Goal: Task Accomplishment & Management: Manage account settings

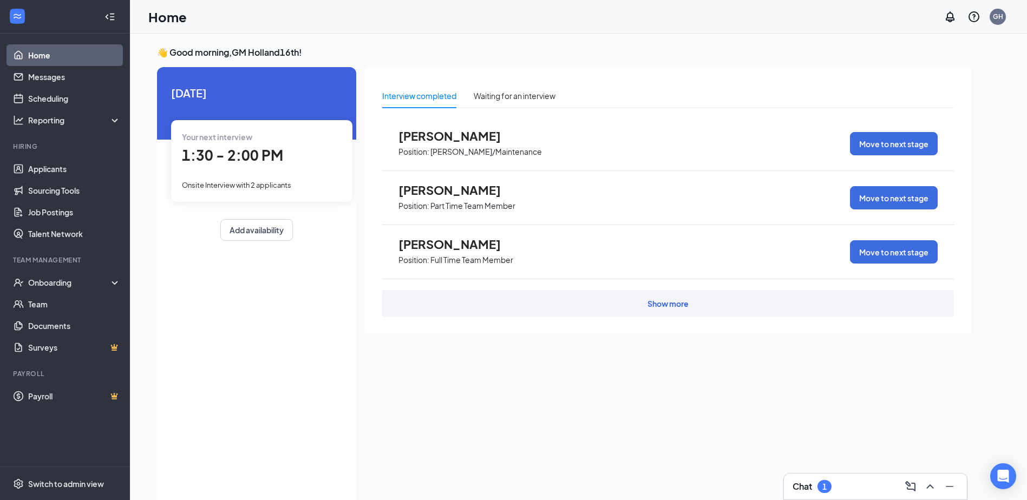
click at [815, 497] on div "Chat 1" at bounding box center [875, 487] width 183 height 26
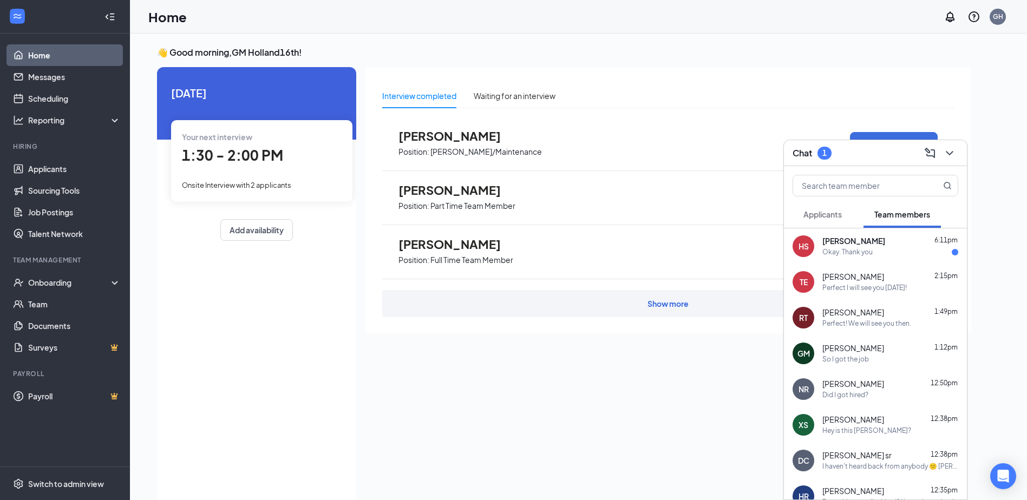
click at [839, 251] on div "Okay. Thank you" at bounding box center [848, 252] width 50 height 9
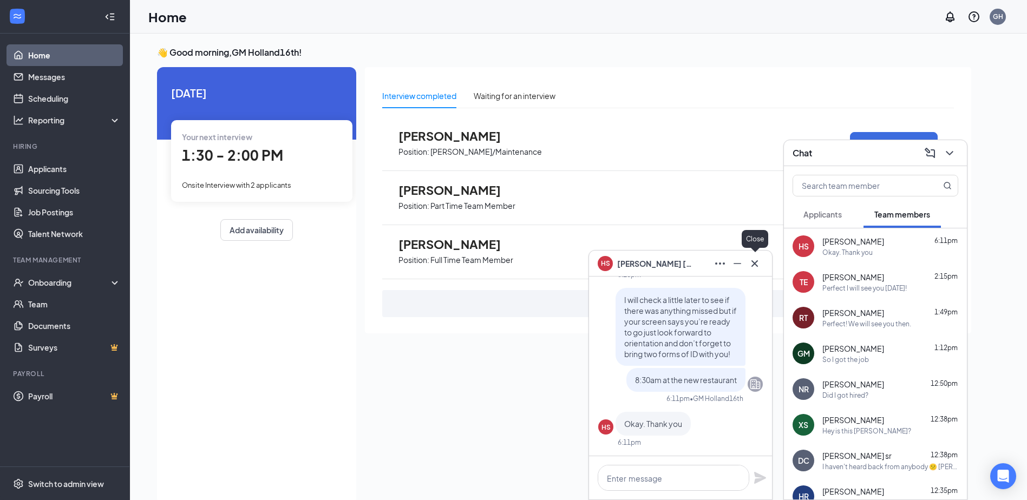
click at [755, 264] on icon "Cross" at bounding box center [755, 263] width 6 height 6
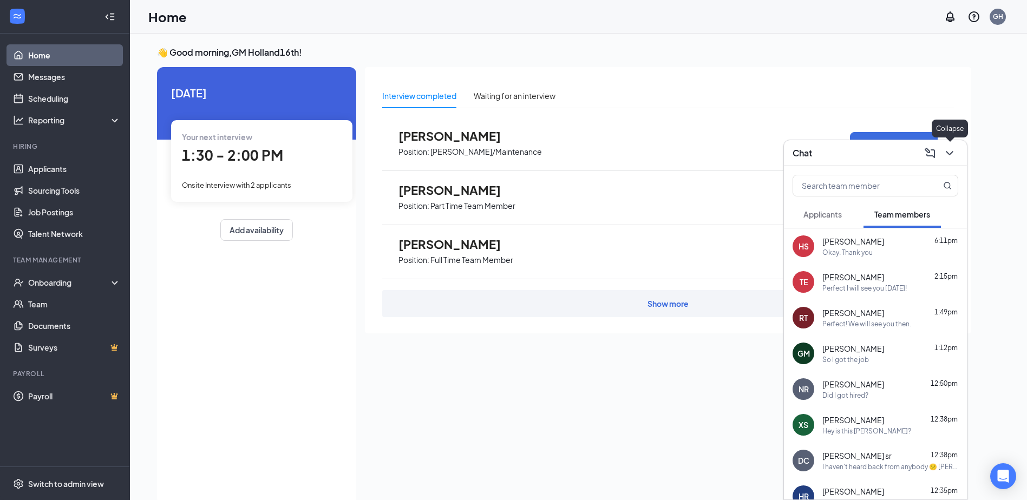
click at [951, 158] on icon "ChevronDown" at bounding box center [949, 153] width 13 height 13
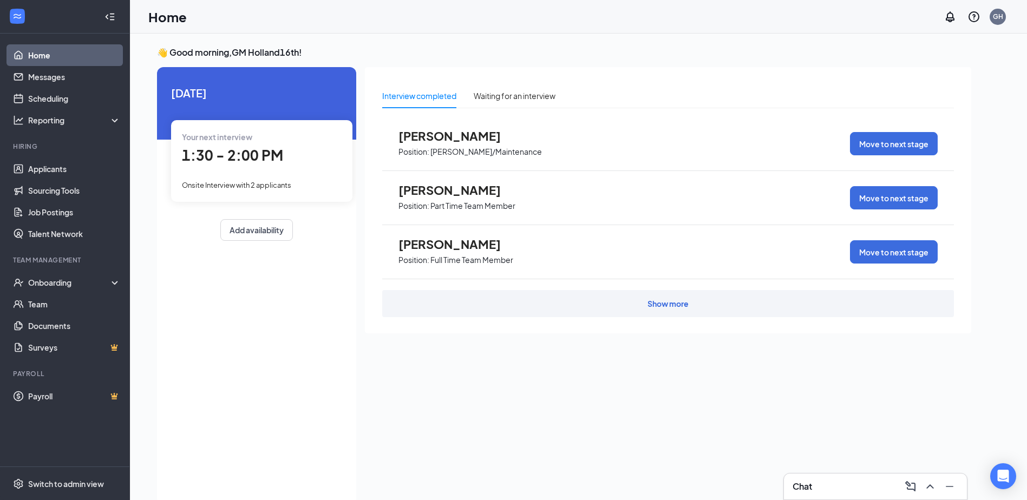
click at [845, 493] on div "Chat" at bounding box center [876, 486] width 166 height 17
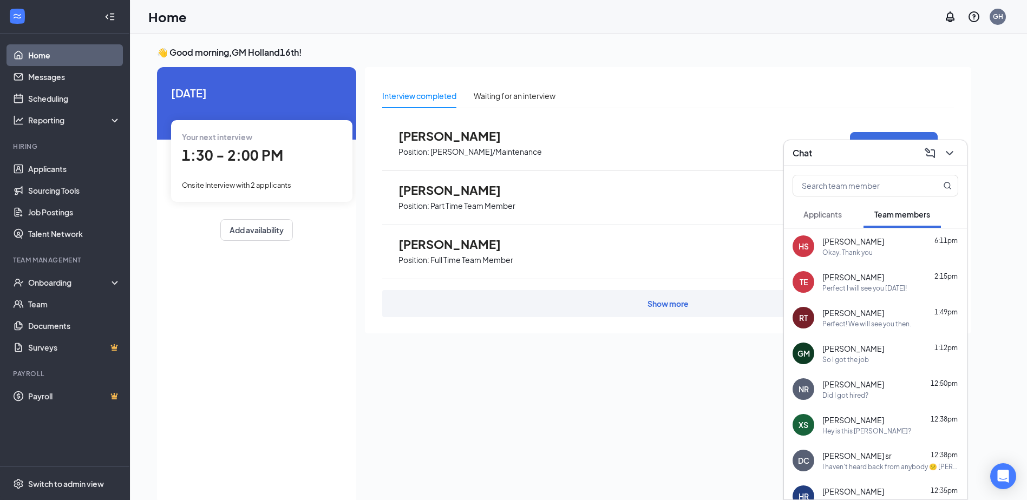
click at [881, 456] on span "[PERSON_NAME] sr" at bounding box center [857, 456] width 69 height 11
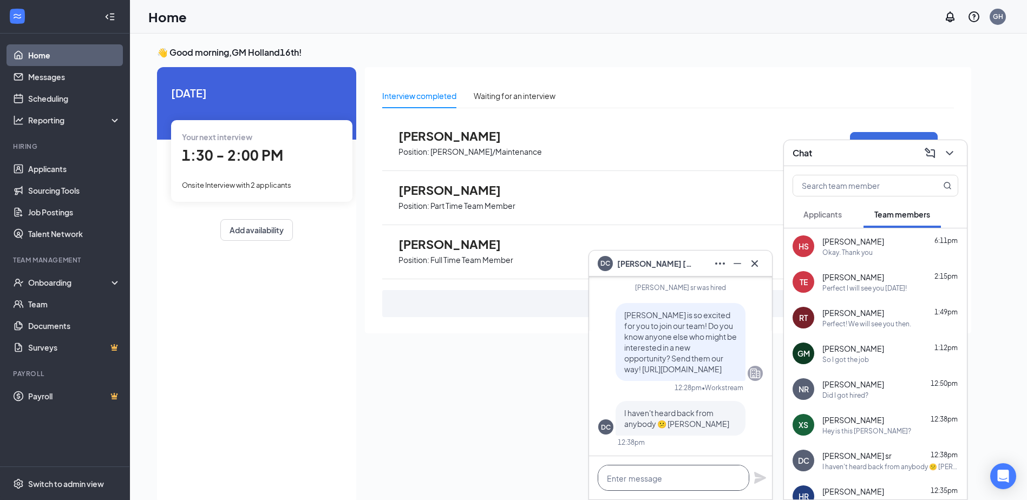
click at [719, 474] on textarea at bounding box center [674, 478] width 152 height 26
type textarea "D"
click at [752, 263] on icon "Cross" at bounding box center [754, 263] width 13 height 13
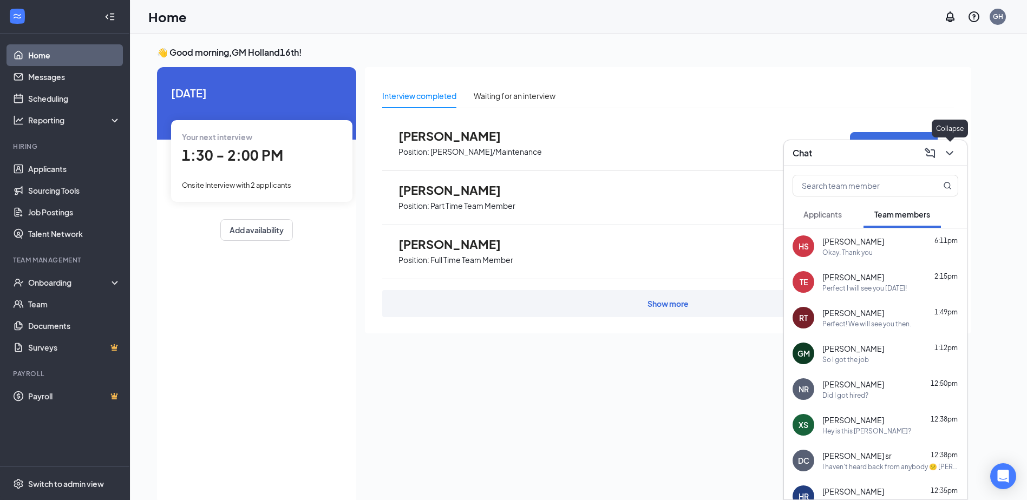
click at [953, 153] on icon "ChevronDown" at bounding box center [949, 153] width 13 height 13
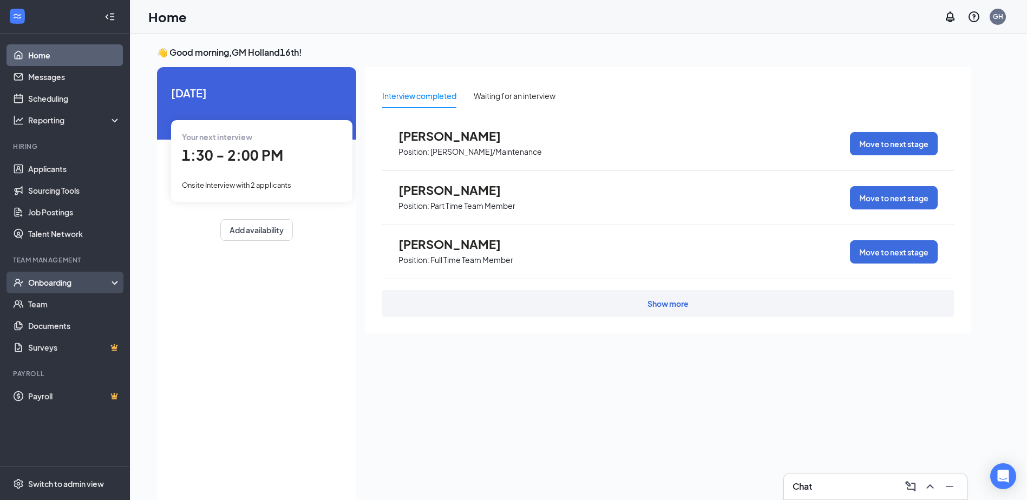
click at [74, 281] on div "Onboarding" at bounding box center [69, 282] width 83 height 11
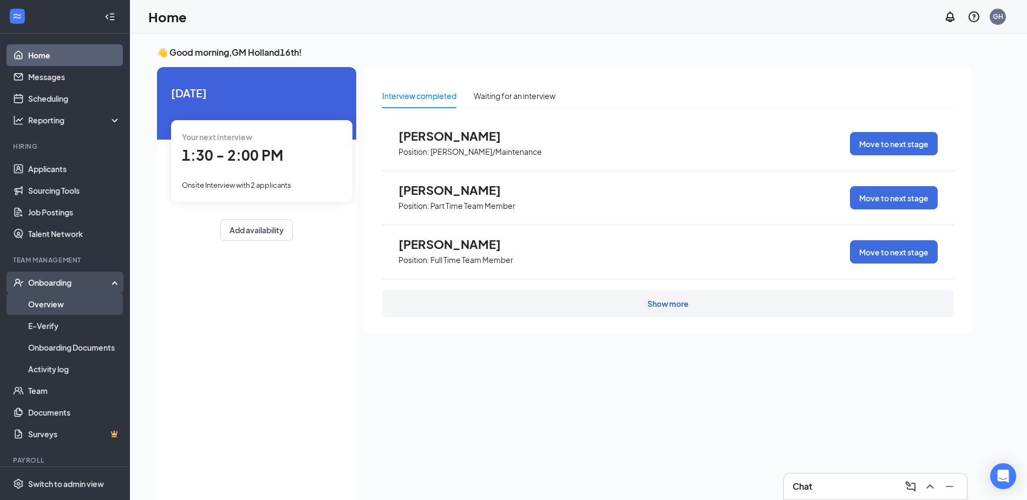
click at [70, 312] on link "Overview" at bounding box center [74, 305] width 93 height 22
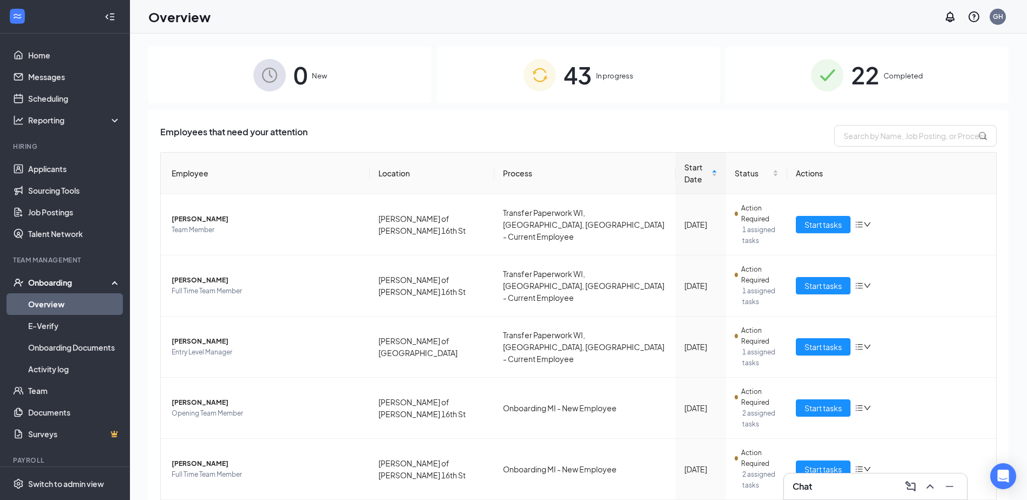
click at [569, 87] on span "43" at bounding box center [578, 74] width 28 height 37
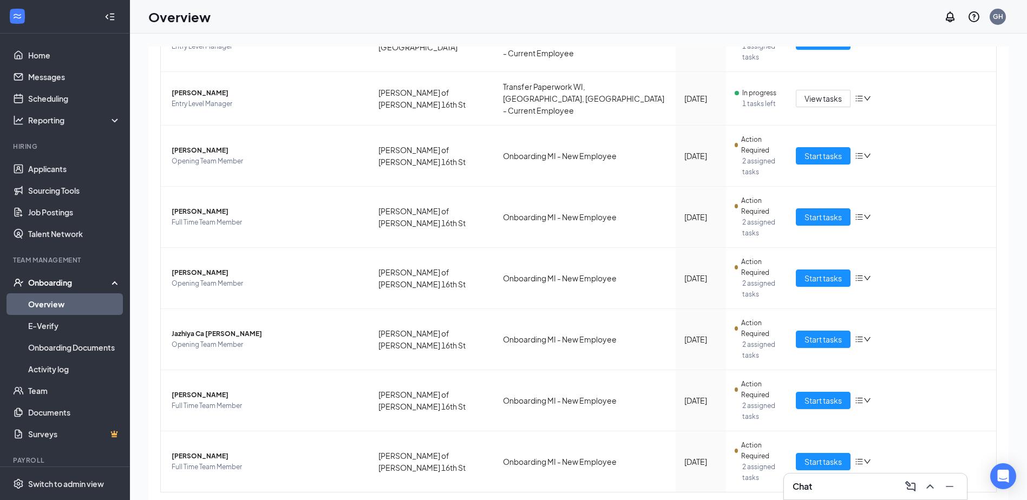
scroll to position [324, 0]
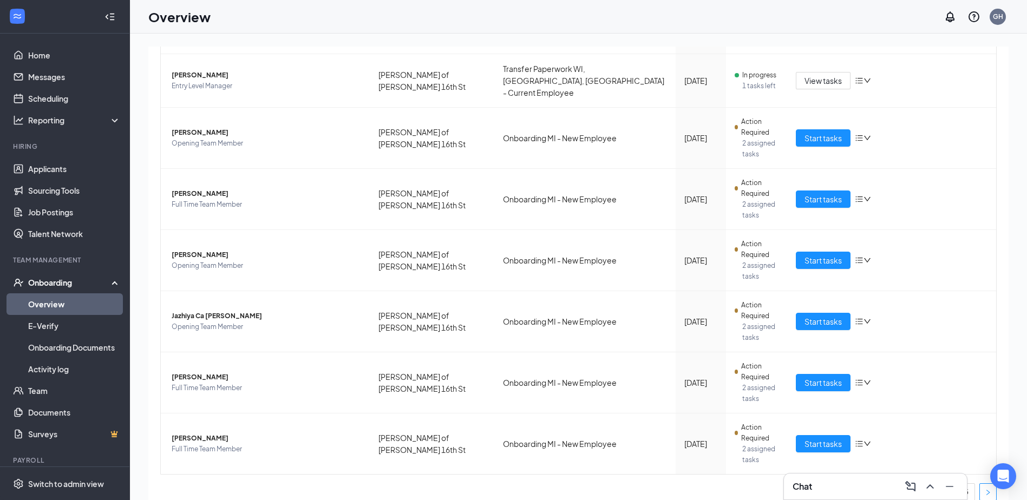
click at [985, 486] on button "button" at bounding box center [988, 492] width 17 height 17
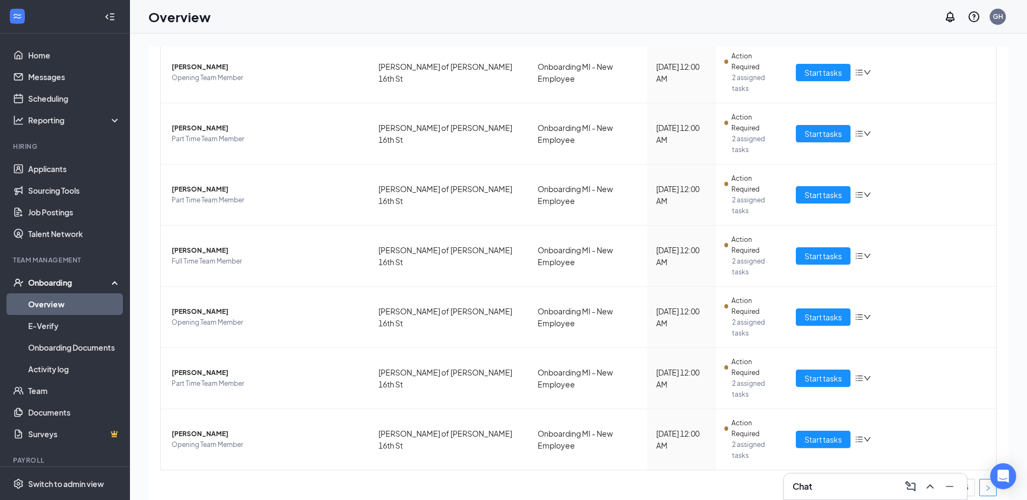
scroll to position [115, 0]
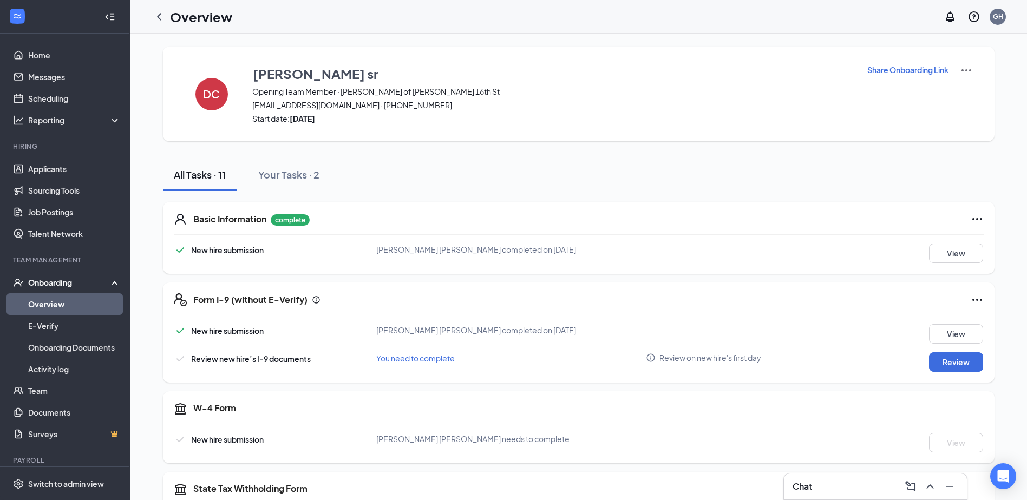
click at [899, 67] on p "Share Onboarding Link" at bounding box center [908, 69] width 81 height 11
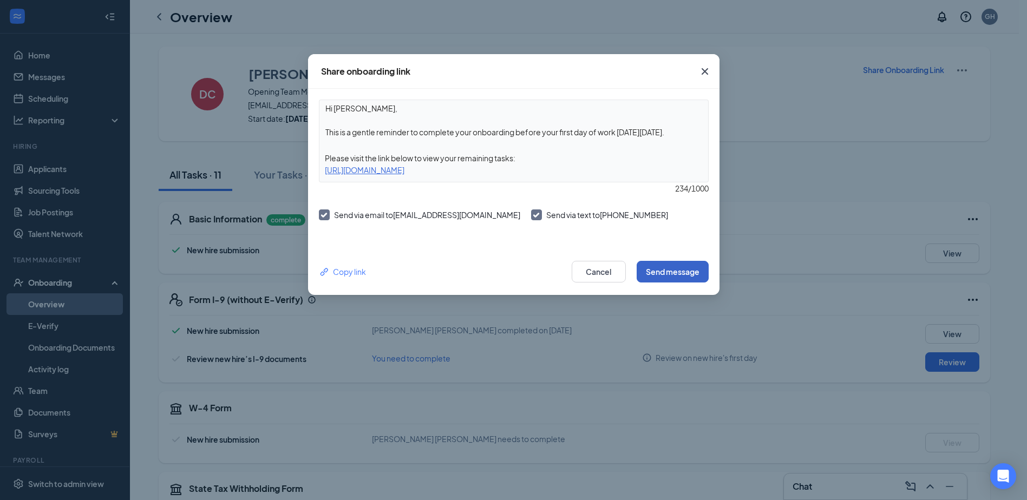
click at [683, 274] on button "Send message" at bounding box center [673, 272] width 72 height 22
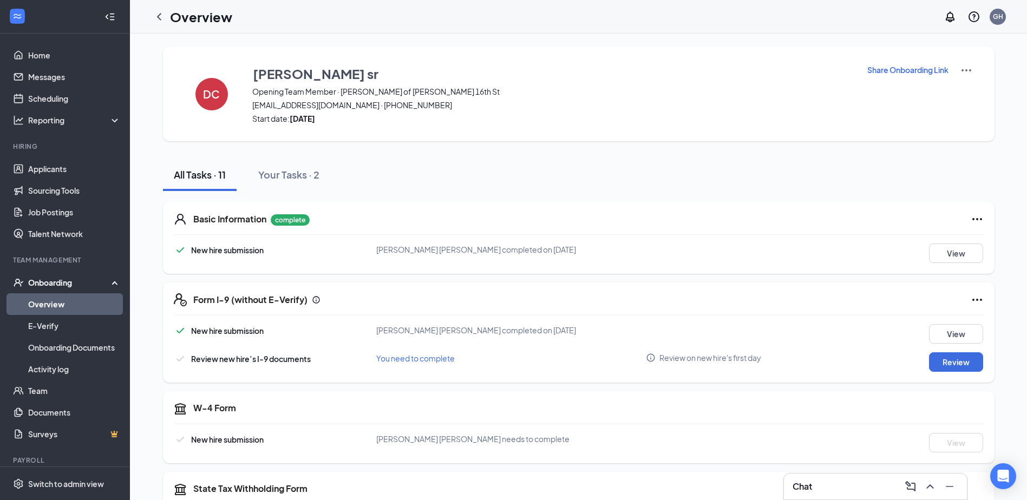
click at [800, 493] on div "Chat" at bounding box center [876, 486] width 166 height 17
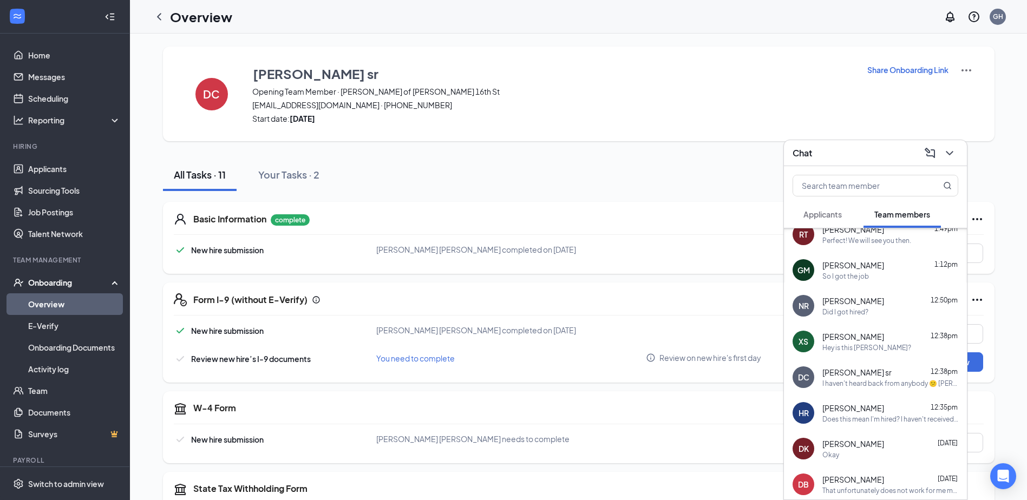
scroll to position [85, 0]
click at [868, 419] on div "Does this mean I'm hired? I haven't received any emails or text about it if tha…" at bounding box center [891, 417] width 136 height 9
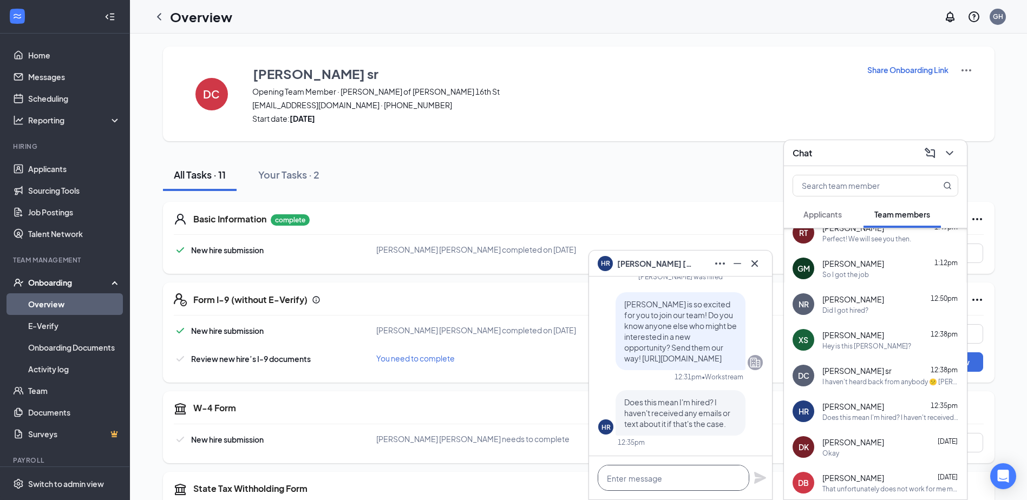
click at [697, 481] on textarea at bounding box center [674, 478] width 152 height 26
type textarea "Y"
drag, startPoint x: 737, startPoint y: 265, endPoint x: 747, endPoint y: 267, distance: 11.0
click at [747, 267] on div at bounding box center [738, 263] width 52 height 17
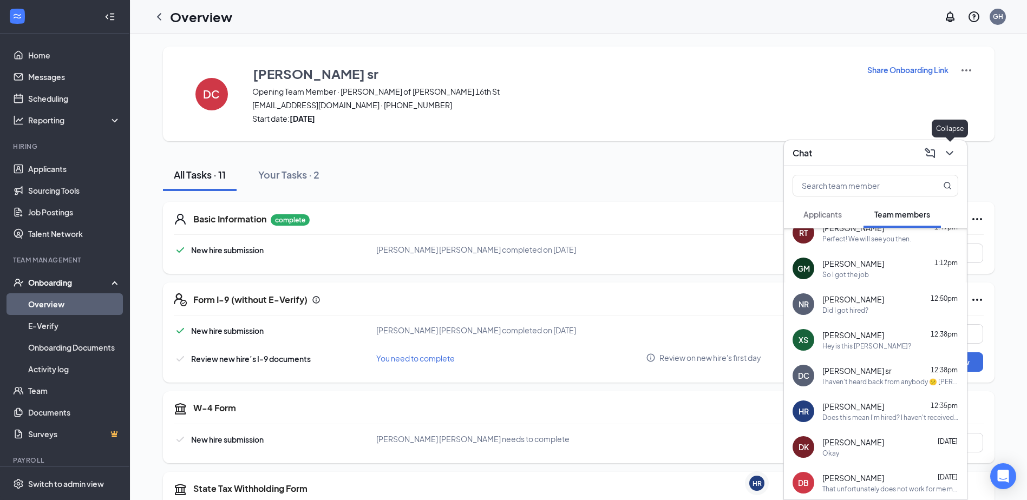
click at [954, 153] on icon "ChevronDown" at bounding box center [949, 153] width 13 height 13
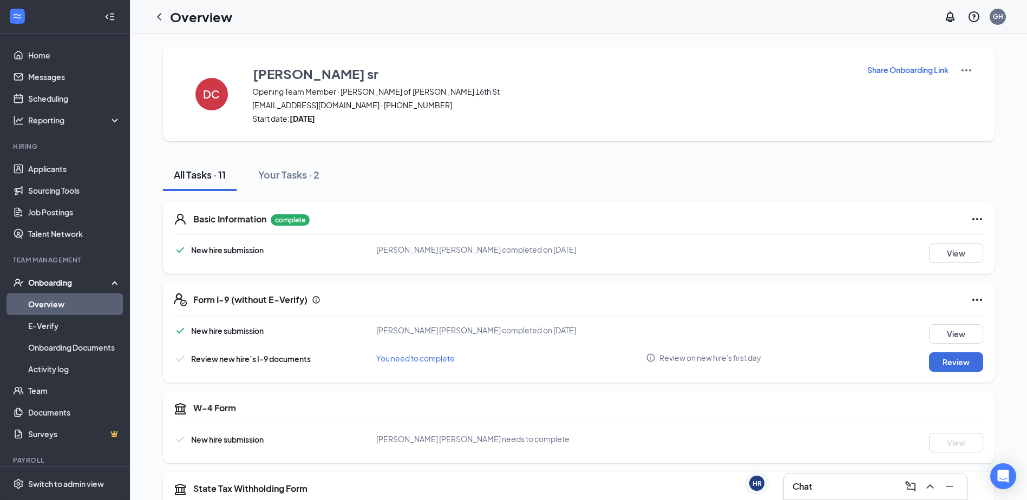
scroll to position [0, 0]
click at [160, 18] on icon "ChevronLeft" at bounding box center [159, 16] width 4 height 7
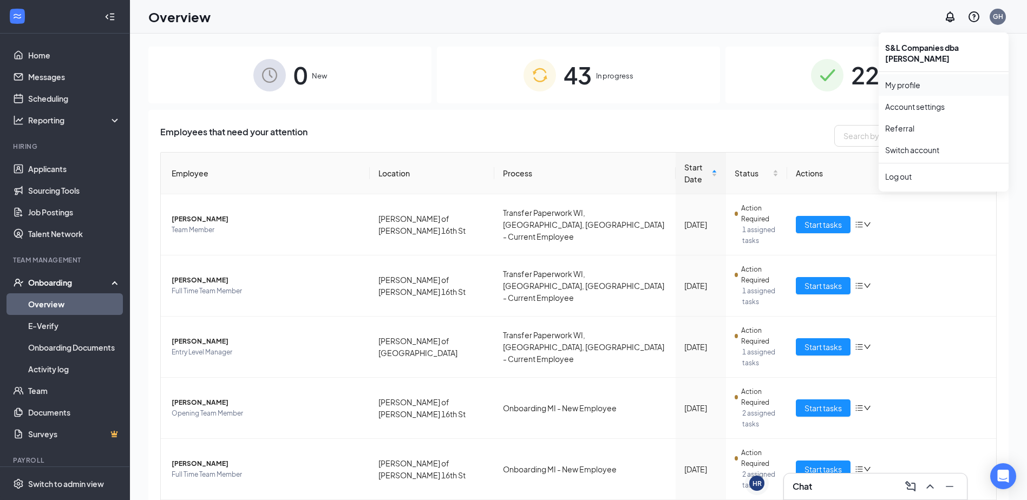
click at [910, 80] on link "My profile" at bounding box center [943, 85] width 117 height 11
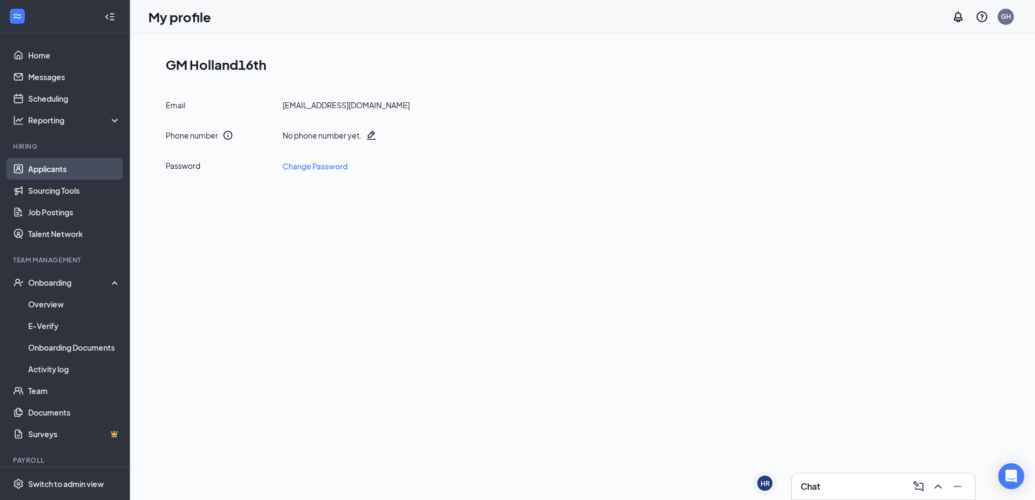
click at [67, 175] on link "Applicants" at bounding box center [74, 169] width 93 height 22
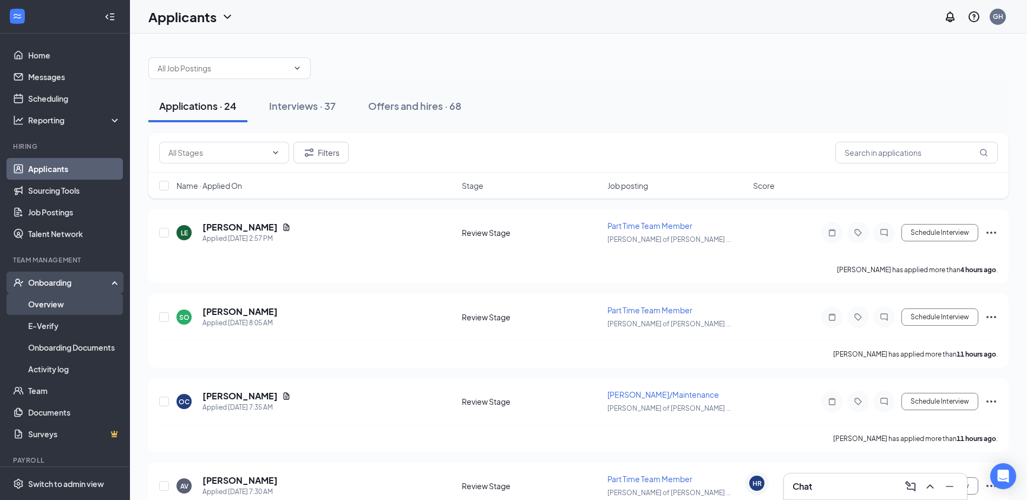
click at [54, 304] on link "Overview" at bounding box center [74, 305] width 93 height 22
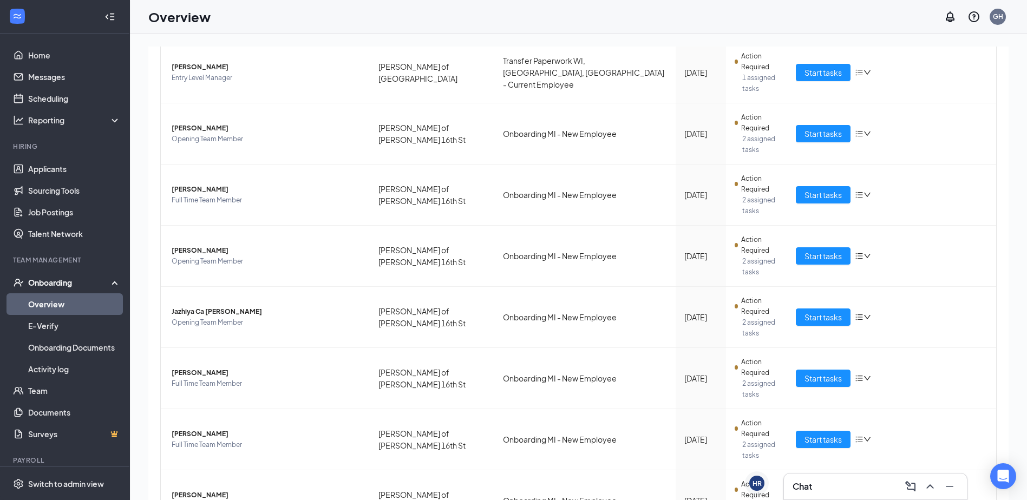
scroll to position [343, 0]
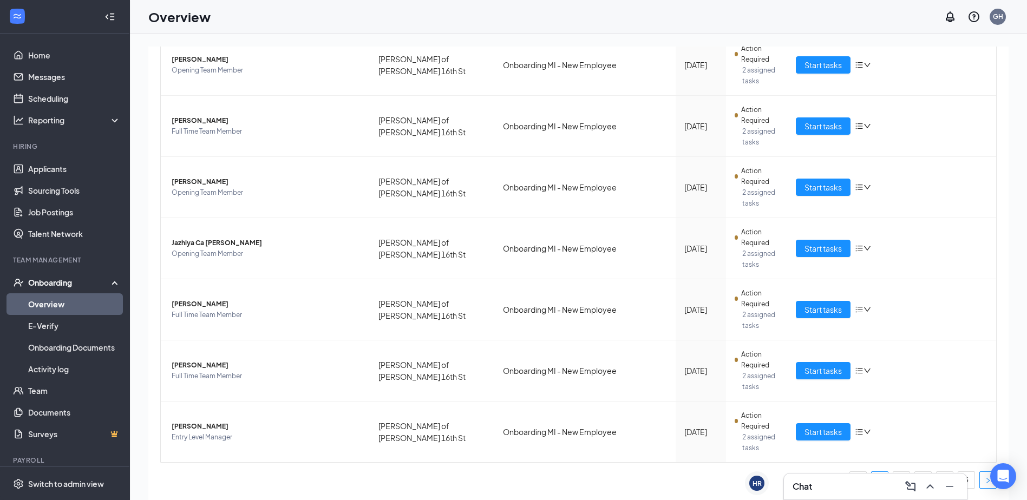
click at [980, 479] on button "button" at bounding box center [988, 480] width 17 height 17
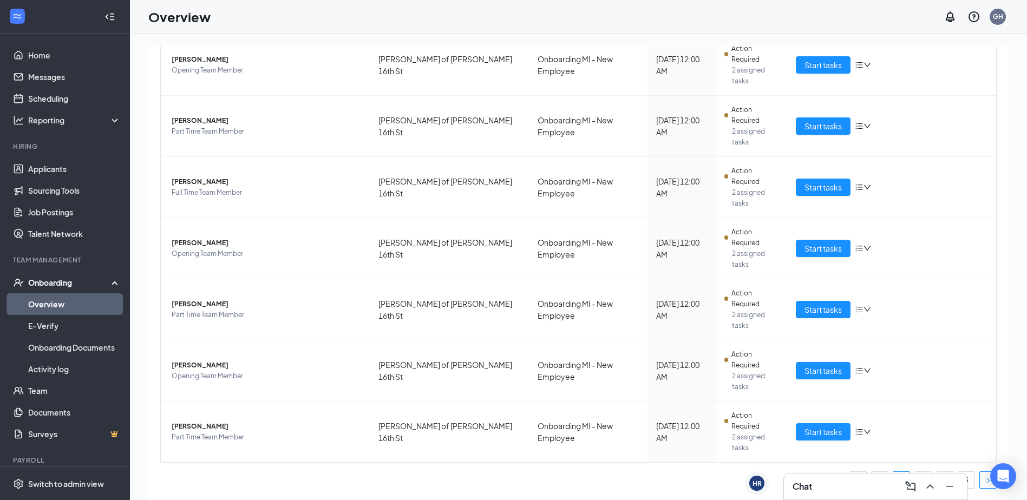
scroll to position [115, 0]
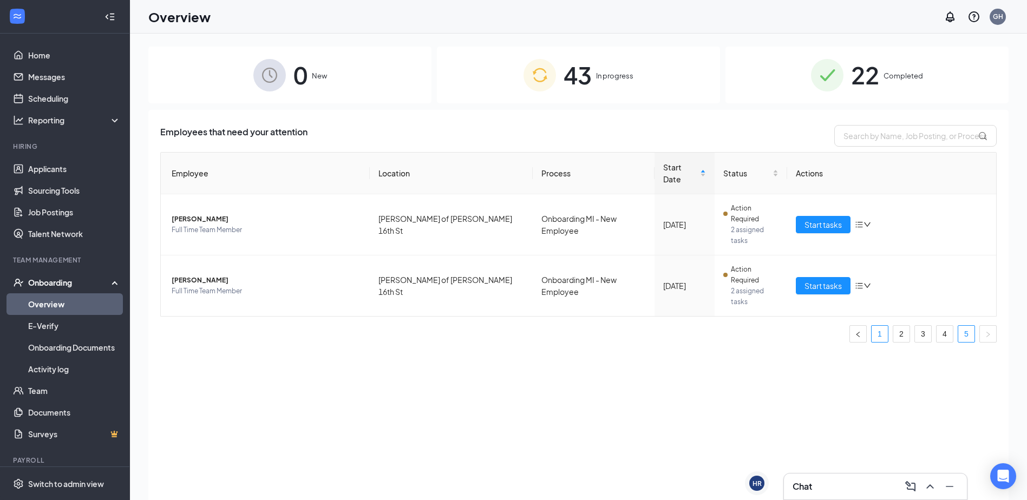
click at [882, 326] on link "1" at bounding box center [880, 334] width 16 height 16
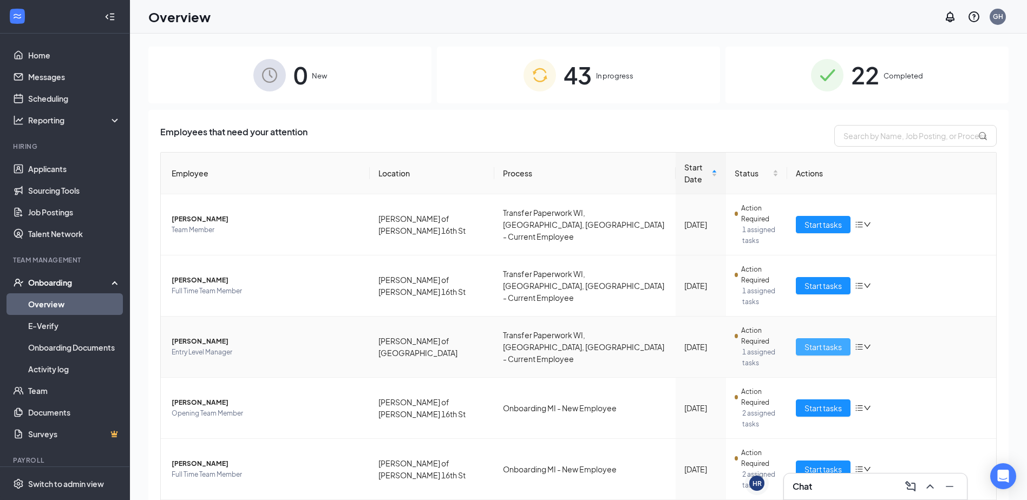
click at [822, 351] on span "Start tasks" at bounding box center [823, 347] width 37 height 12
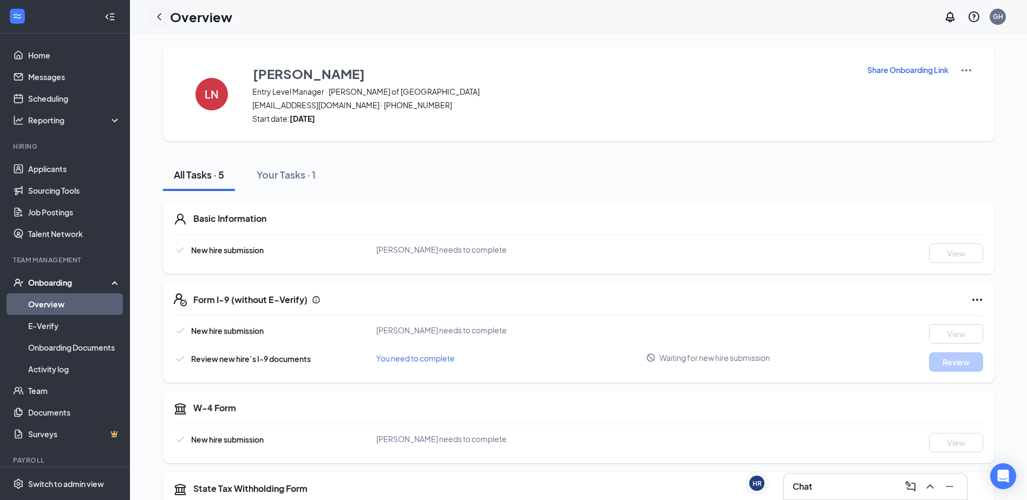
click at [158, 14] on icon "ChevronLeft" at bounding box center [159, 16] width 13 height 13
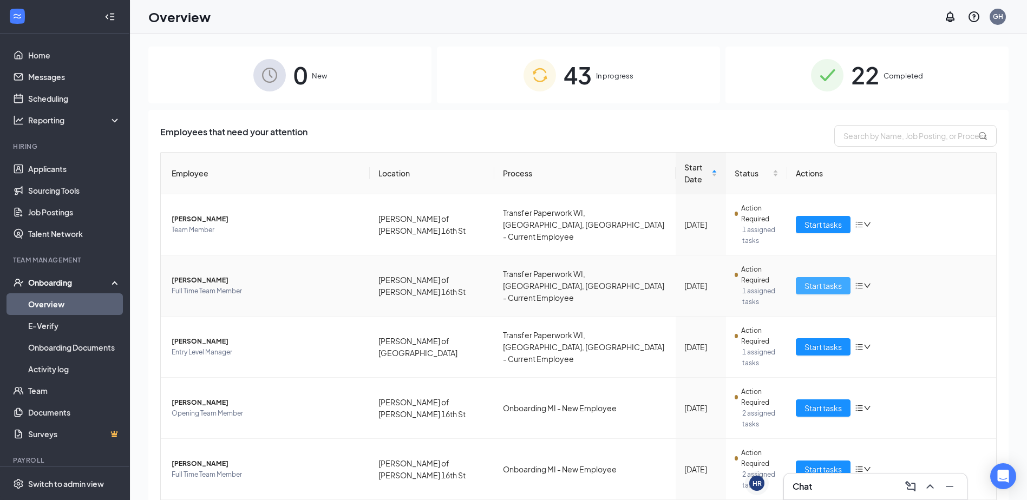
click at [805, 288] on span "Start tasks" at bounding box center [823, 286] width 37 height 12
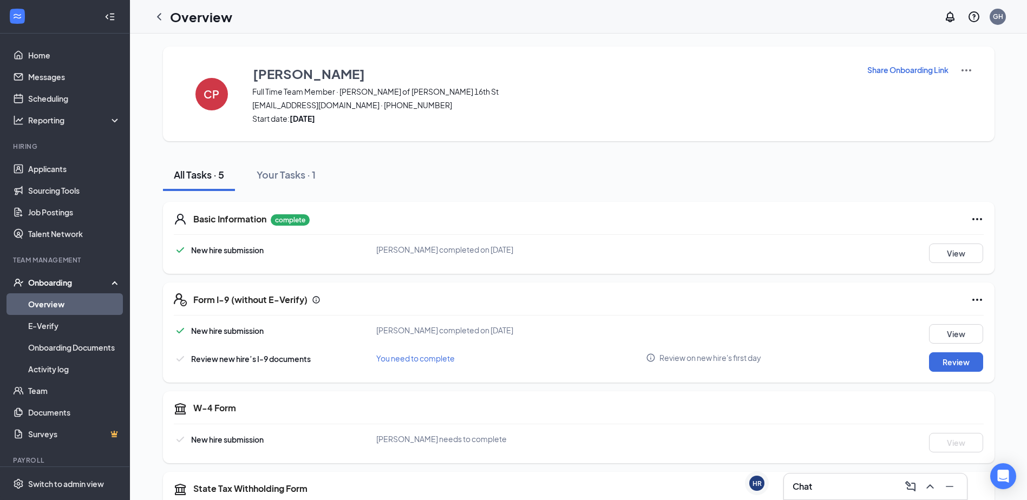
click at [918, 67] on p "Share Onboarding Link" at bounding box center [908, 69] width 81 height 11
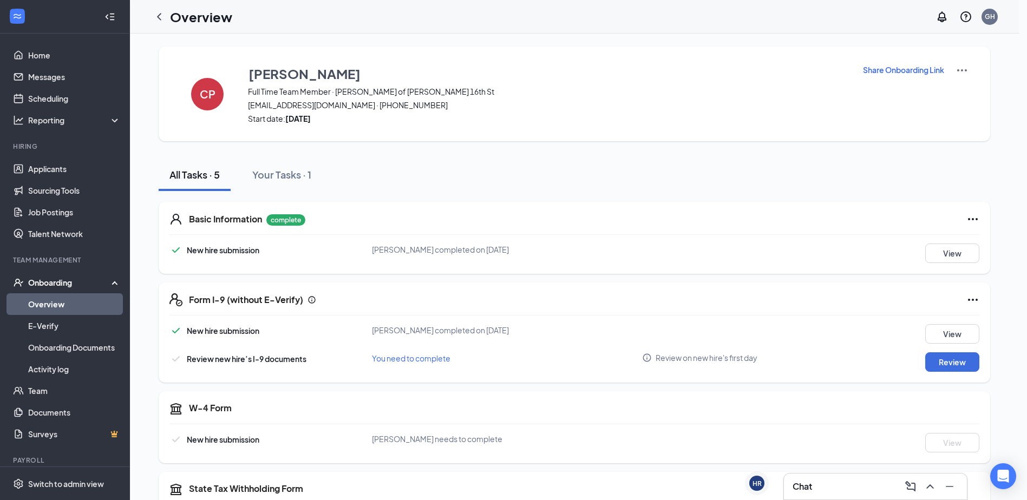
type textarea "Hi [PERSON_NAME], This is a gentle reminder to complete your onboarding before …"
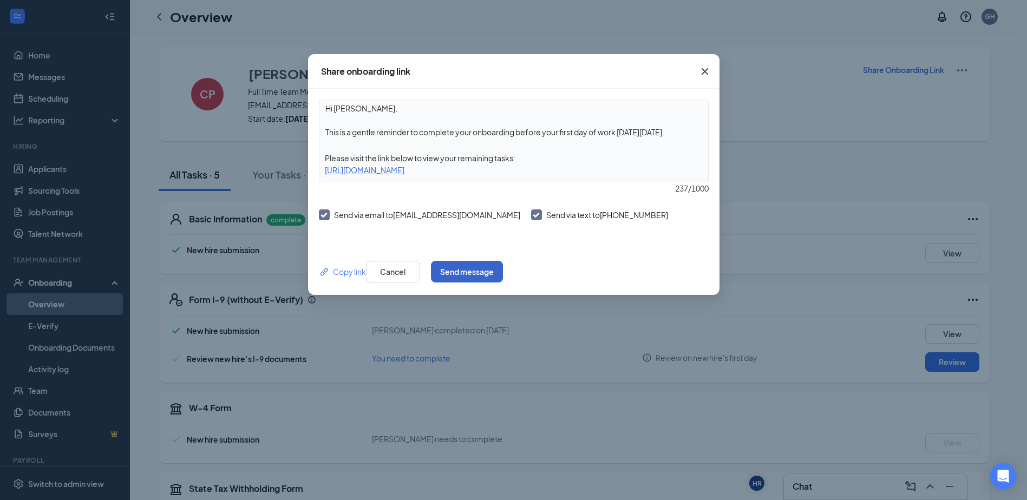
click at [503, 269] on button "Send message" at bounding box center [467, 272] width 72 height 22
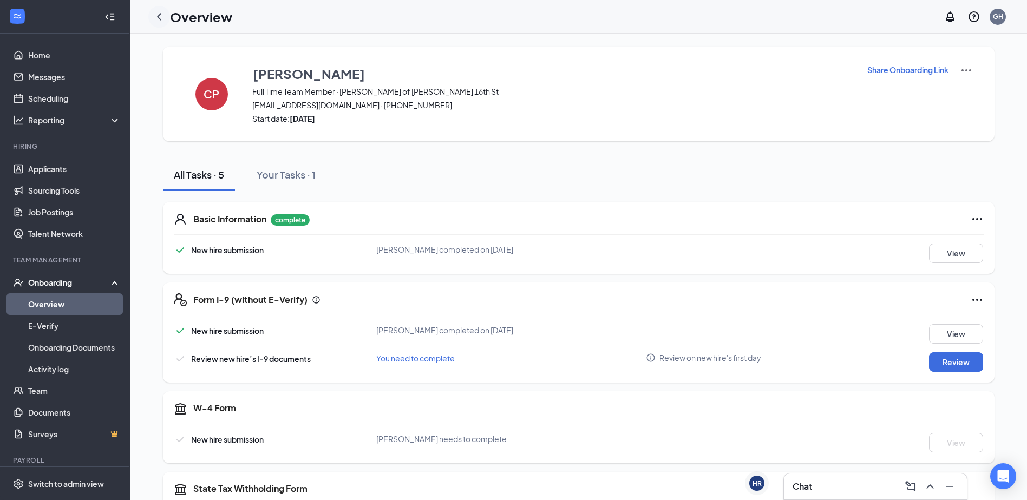
click at [158, 16] on icon "ChevronLeft" at bounding box center [159, 16] width 4 height 7
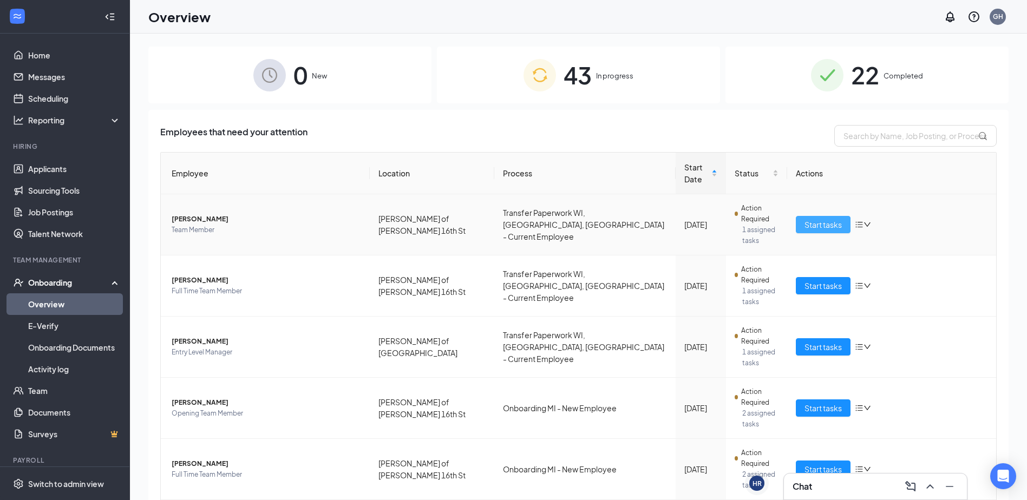
click at [811, 230] on span "Start tasks" at bounding box center [823, 225] width 37 height 12
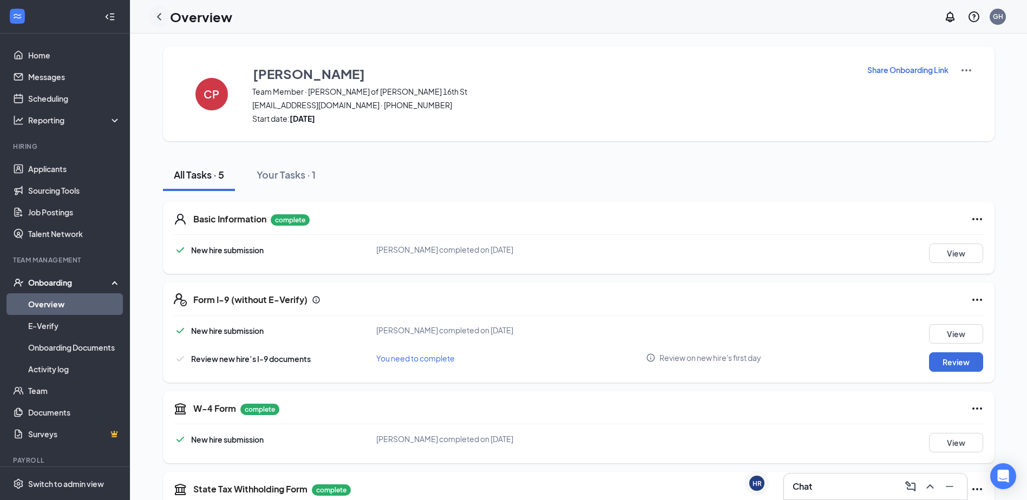
click at [160, 11] on icon "ChevronLeft" at bounding box center [159, 16] width 13 height 13
